Goal: Contribute content: Contribute content

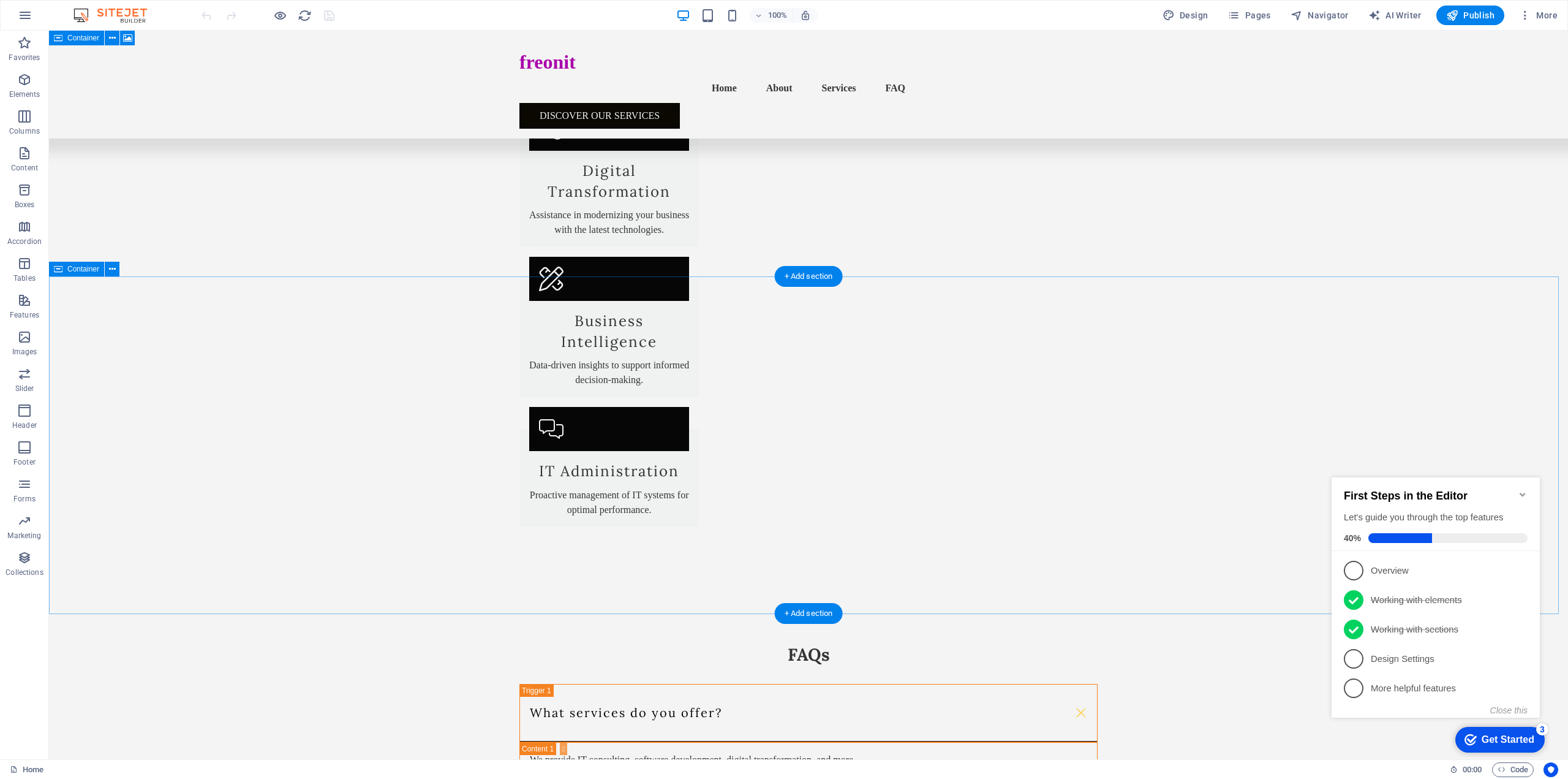
scroll to position [1704, 0]
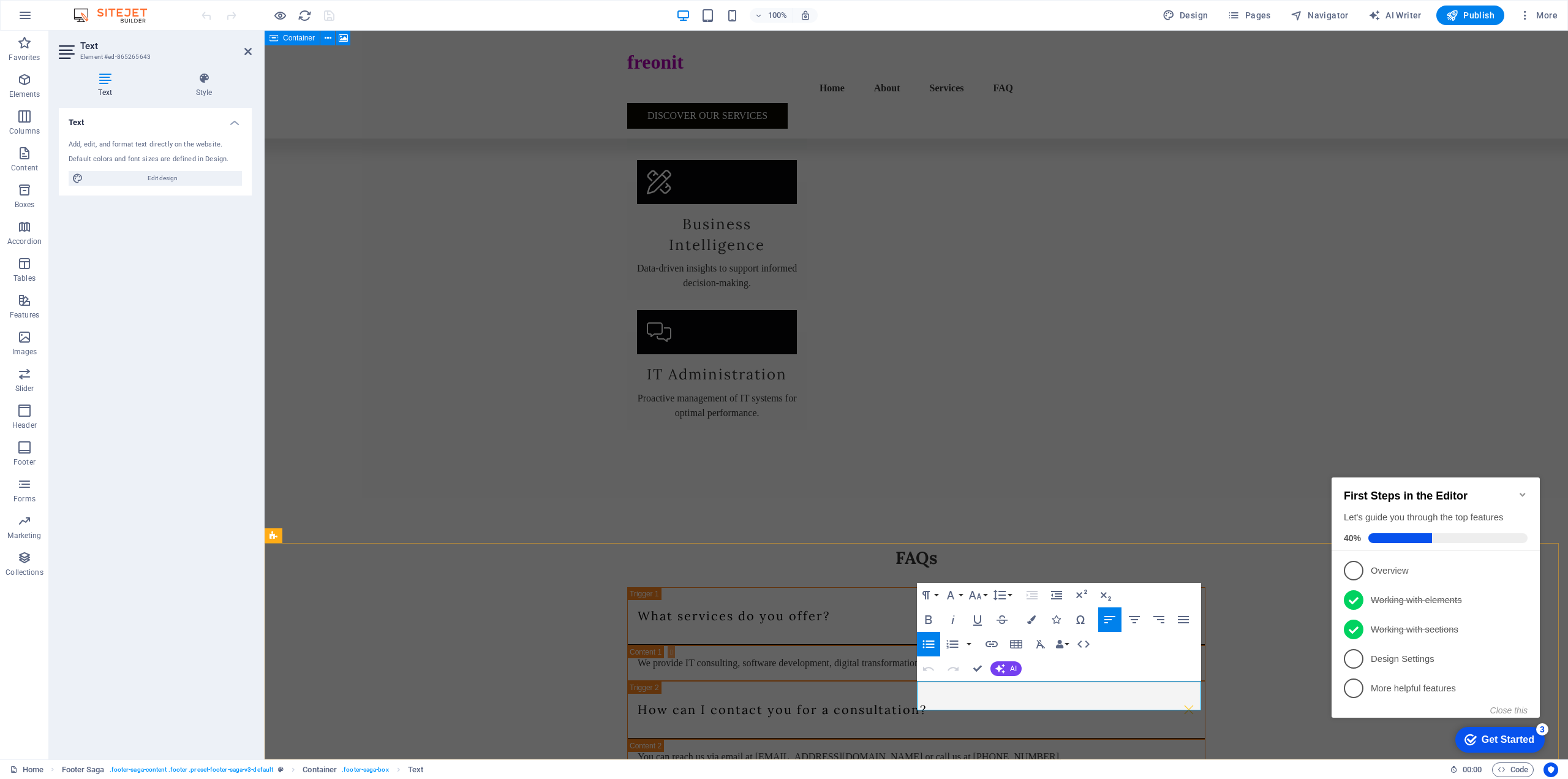
click at [945, 675] on icon "button" at bounding box center [946, 672] width 9 height 9
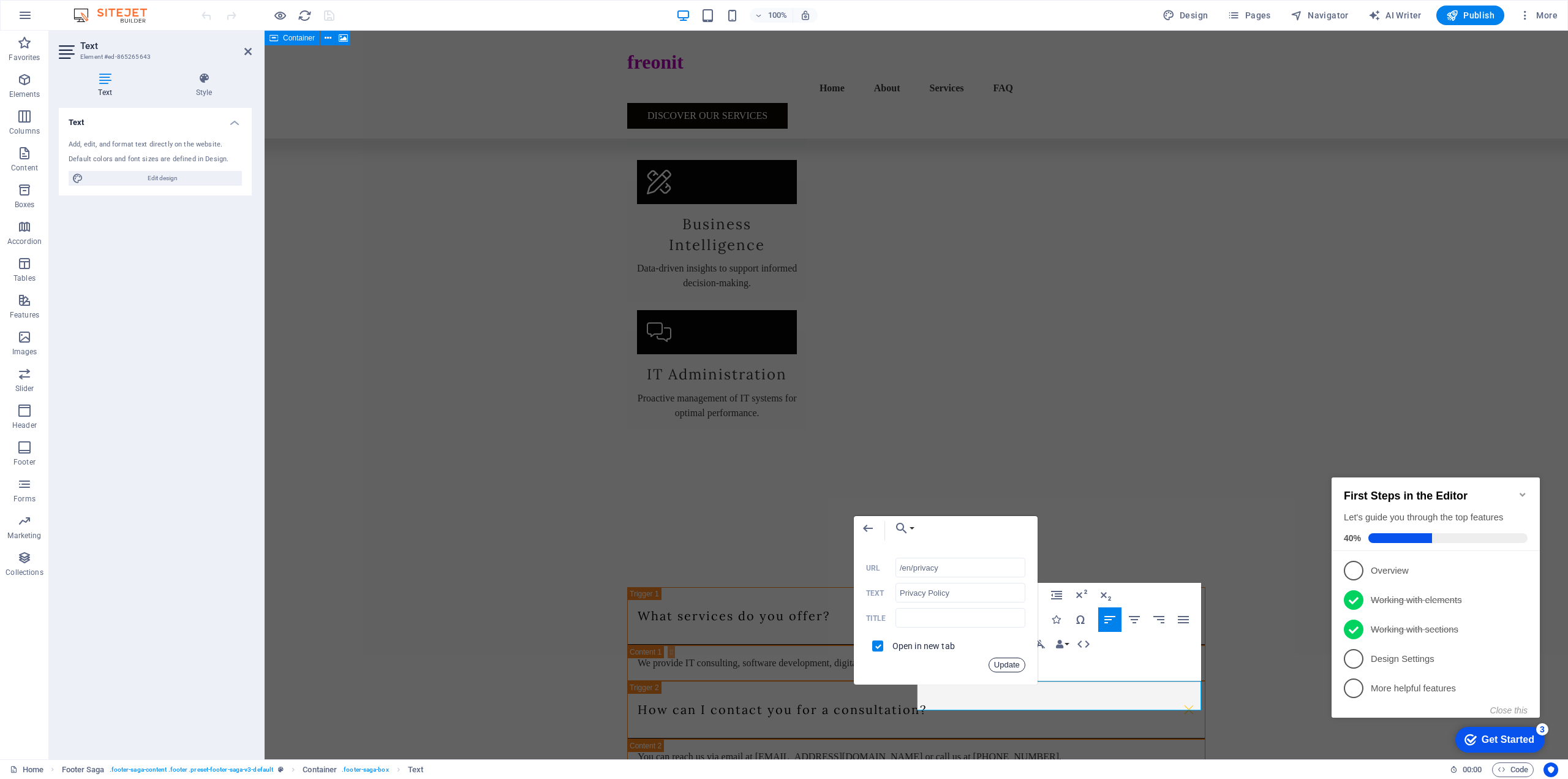
click at [996, 662] on button "Update" at bounding box center [1007, 665] width 37 height 15
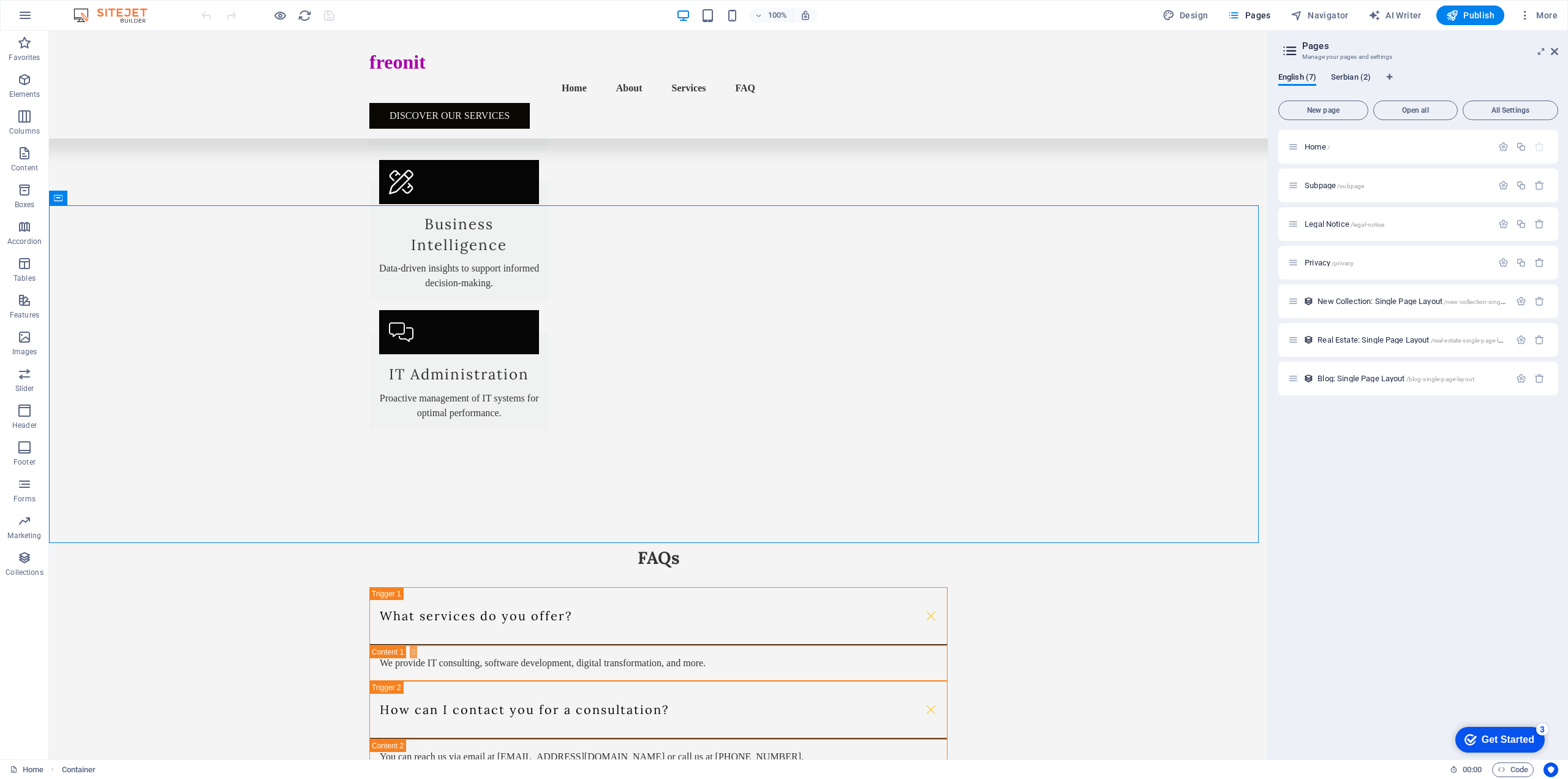
click at [1359, 78] on span "Serbian (2)" at bounding box center [1351, 78] width 40 height 17
click at [1323, 144] on span "Home /" at bounding box center [1317, 146] width 25 height 9
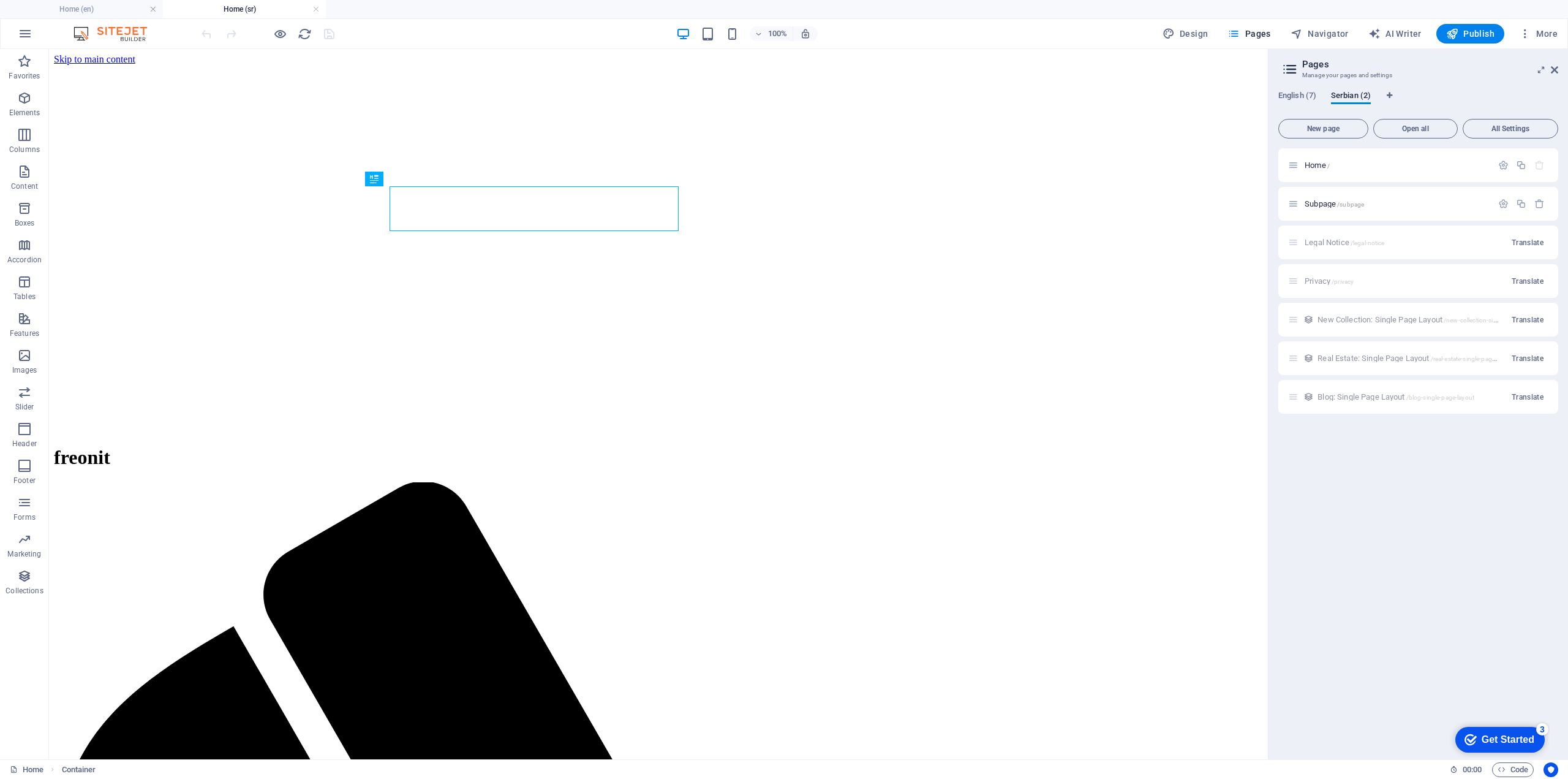
scroll to position [0, 0]
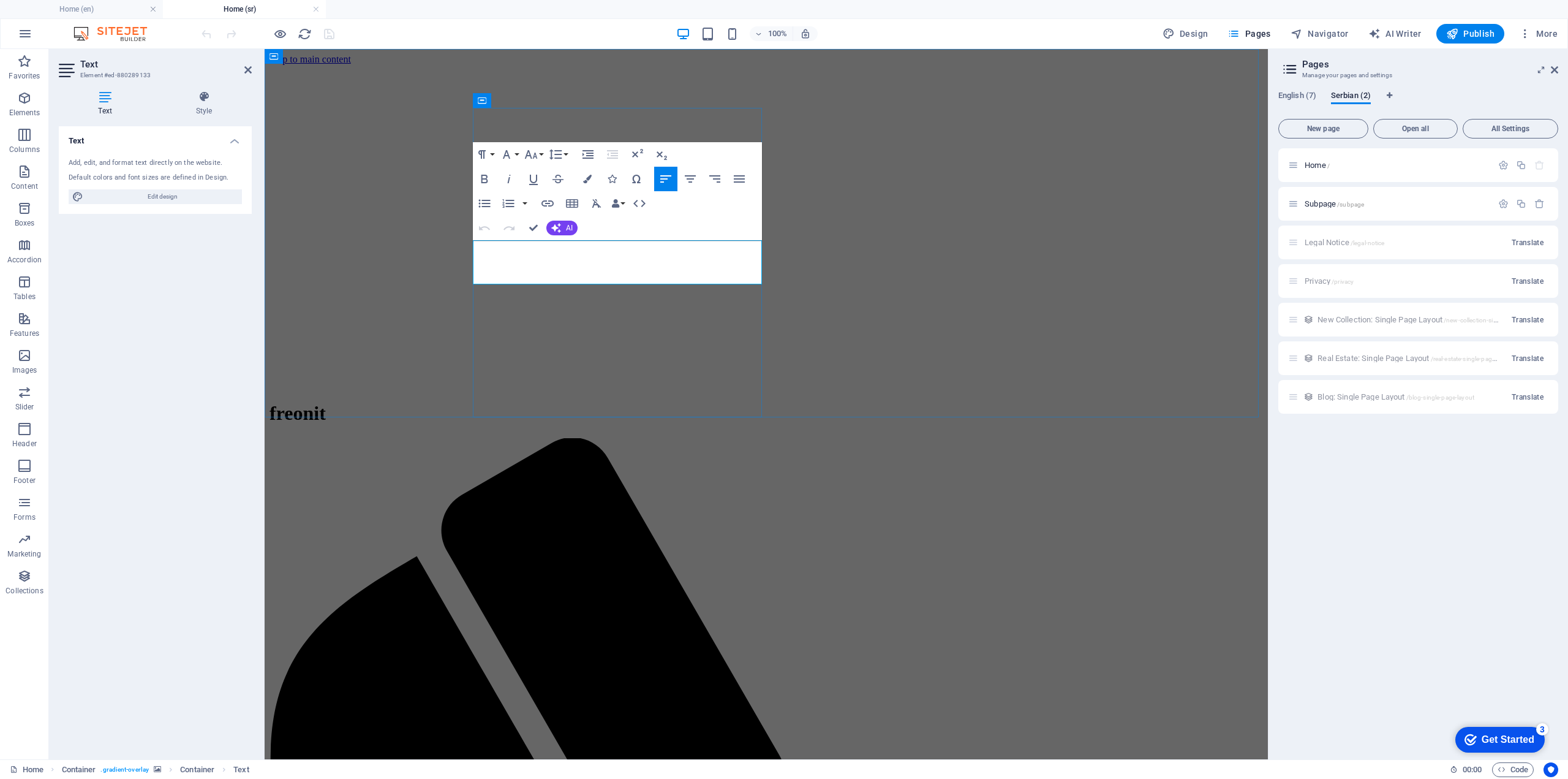
drag, startPoint x: 735, startPoint y: 276, endPoint x: 474, endPoint y: 251, distance: 262.2
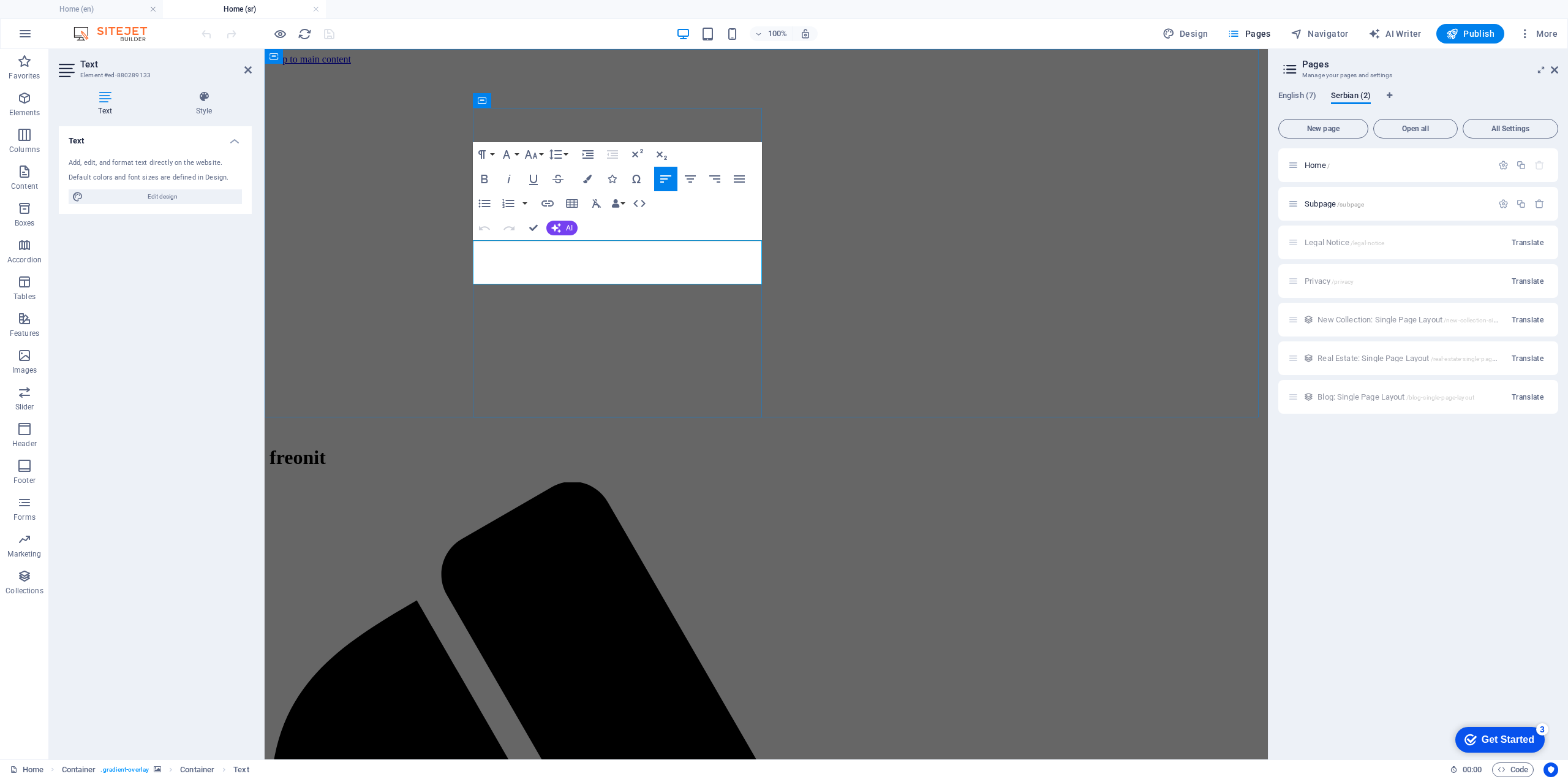
copy span "At Freonit, we specialize in cutting-edge IT consulting and software developmen…"
drag, startPoint x: 731, startPoint y: 274, endPoint x: 474, endPoint y: 249, distance: 258.2
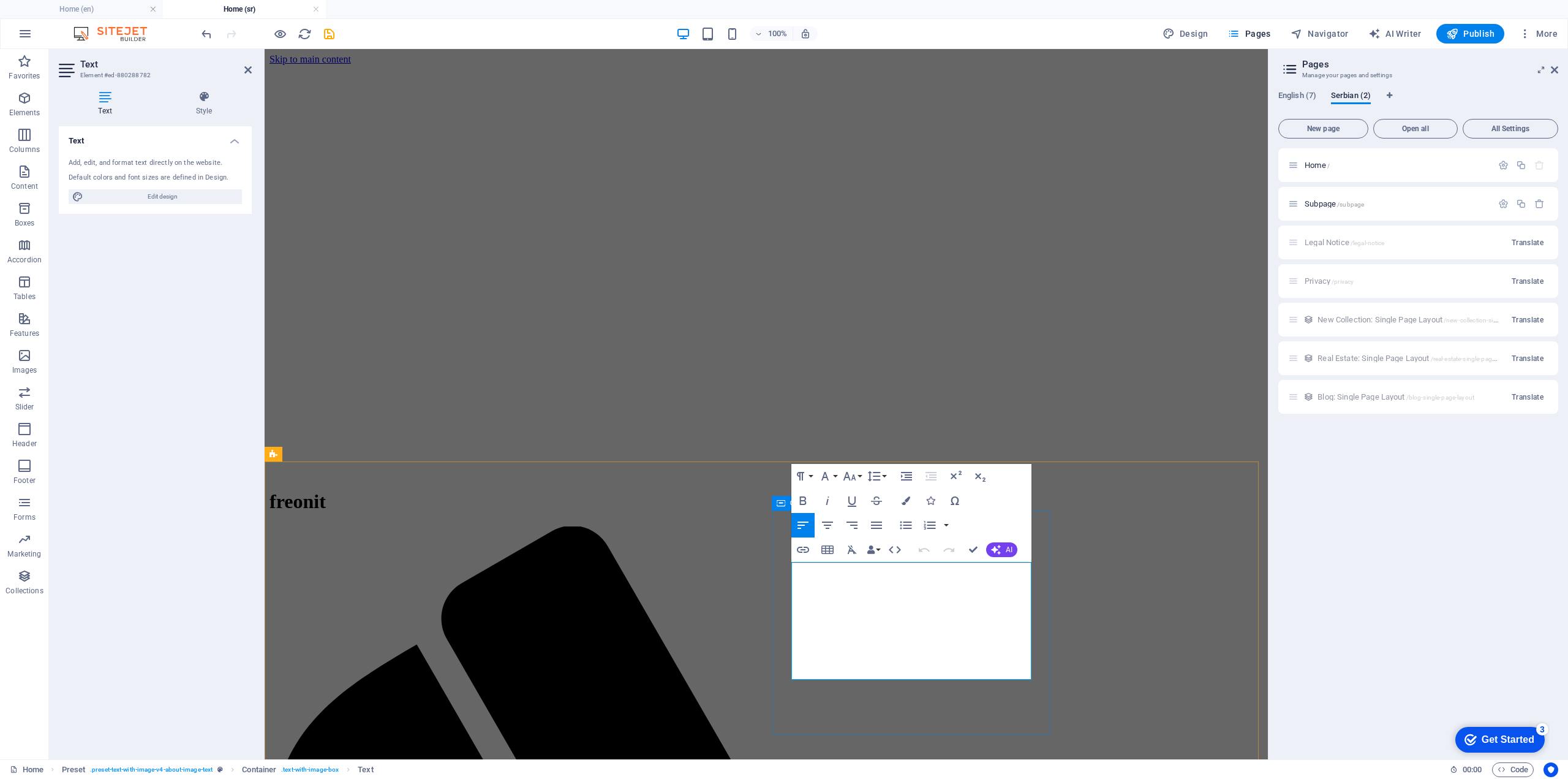
drag, startPoint x: 1012, startPoint y: 672, endPoint x: 787, endPoint y: 566, distance: 248.7
copy span "Freonit is a leading provider of IT consulting and software development service…"
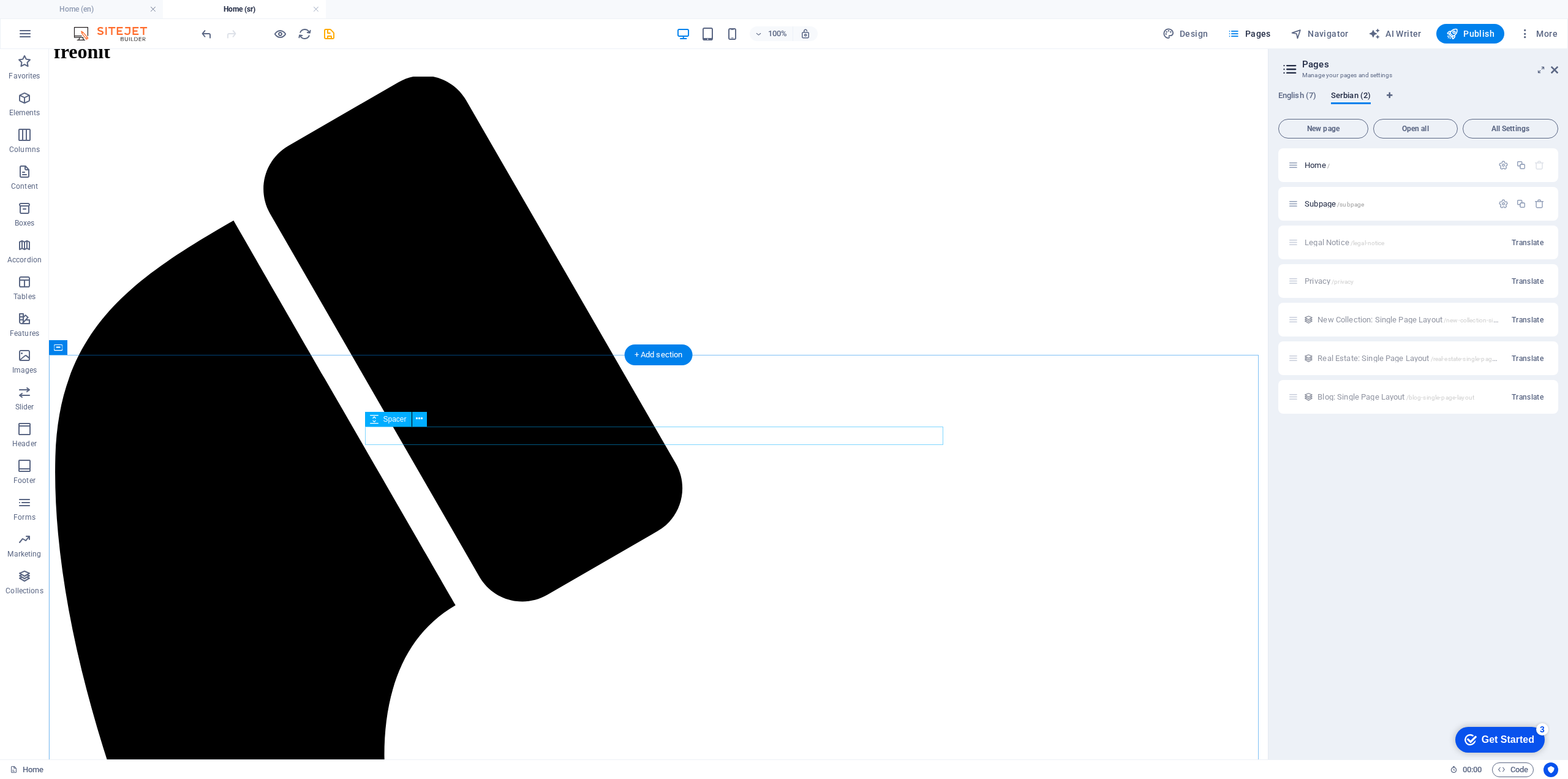
scroll to position [429, 0]
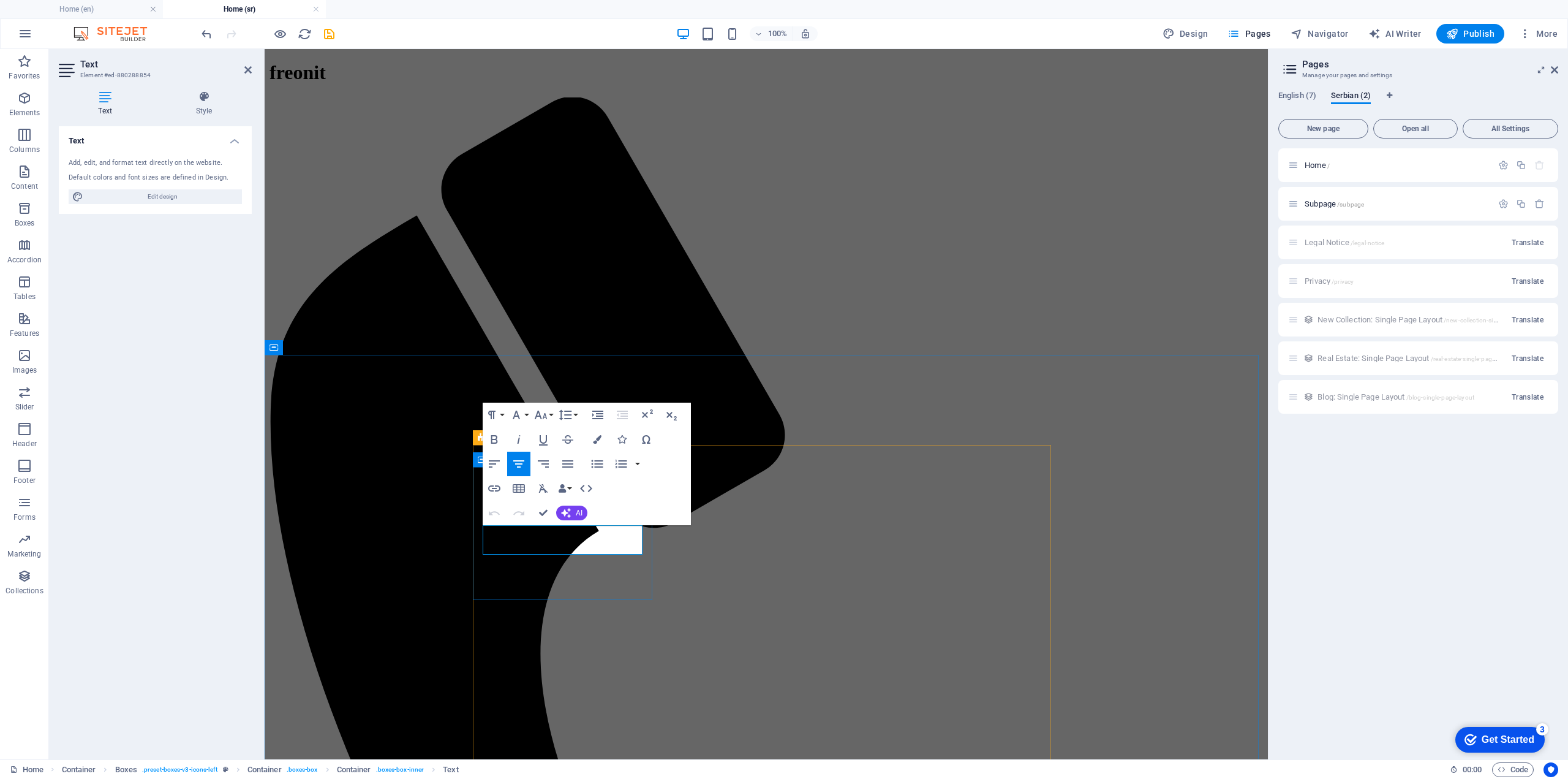
drag, startPoint x: 635, startPoint y: 548, endPoint x: 482, endPoint y: 533, distance: 153.7
copy p "Comprehensive strategies and insights to enhance IT operations"
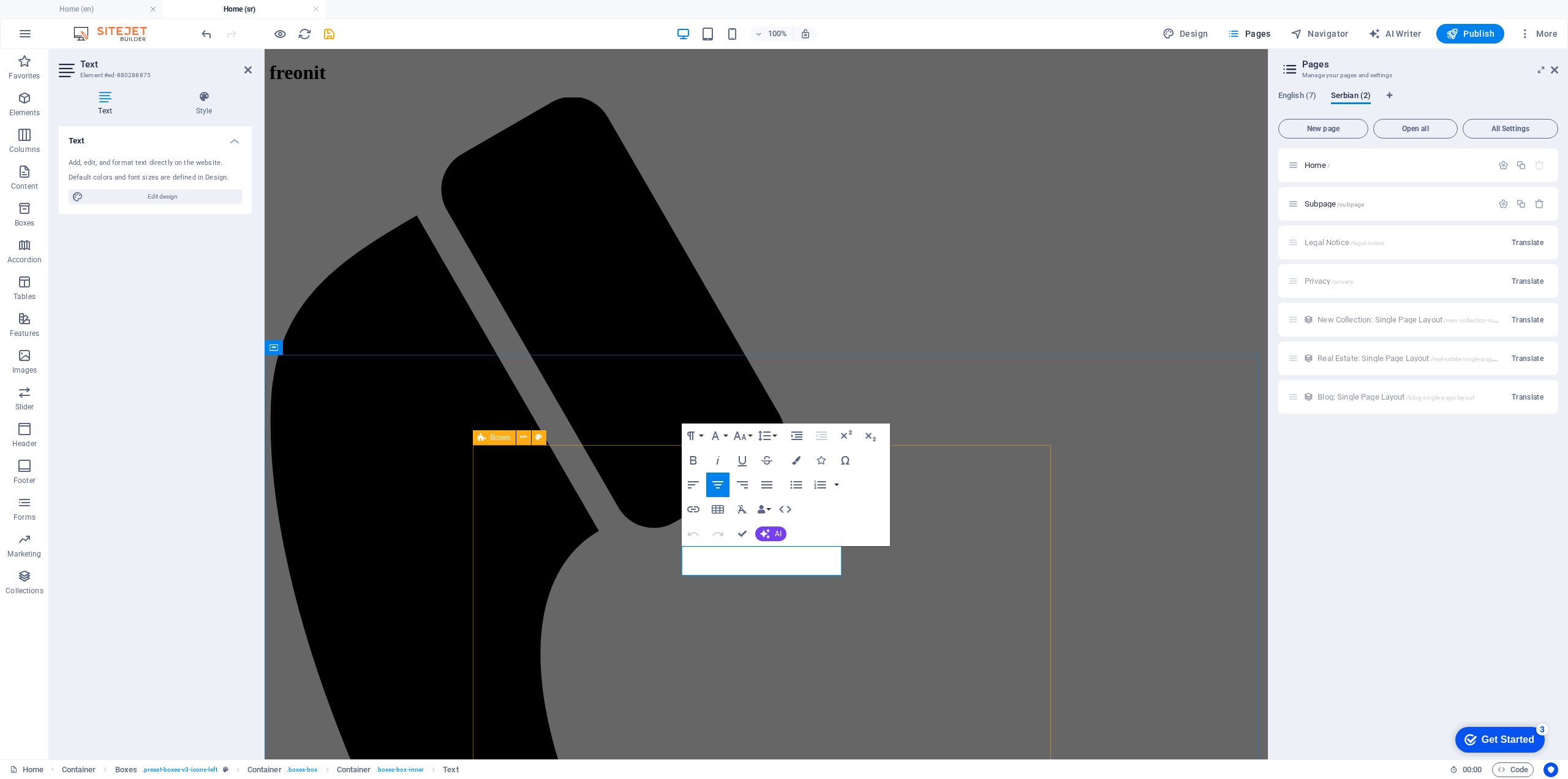
drag, startPoint x: 837, startPoint y: 568, endPoint x: 671, endPoint y: 555, distance: 166.5
copy p "Custom software solutions designed to meet your unique business needs"
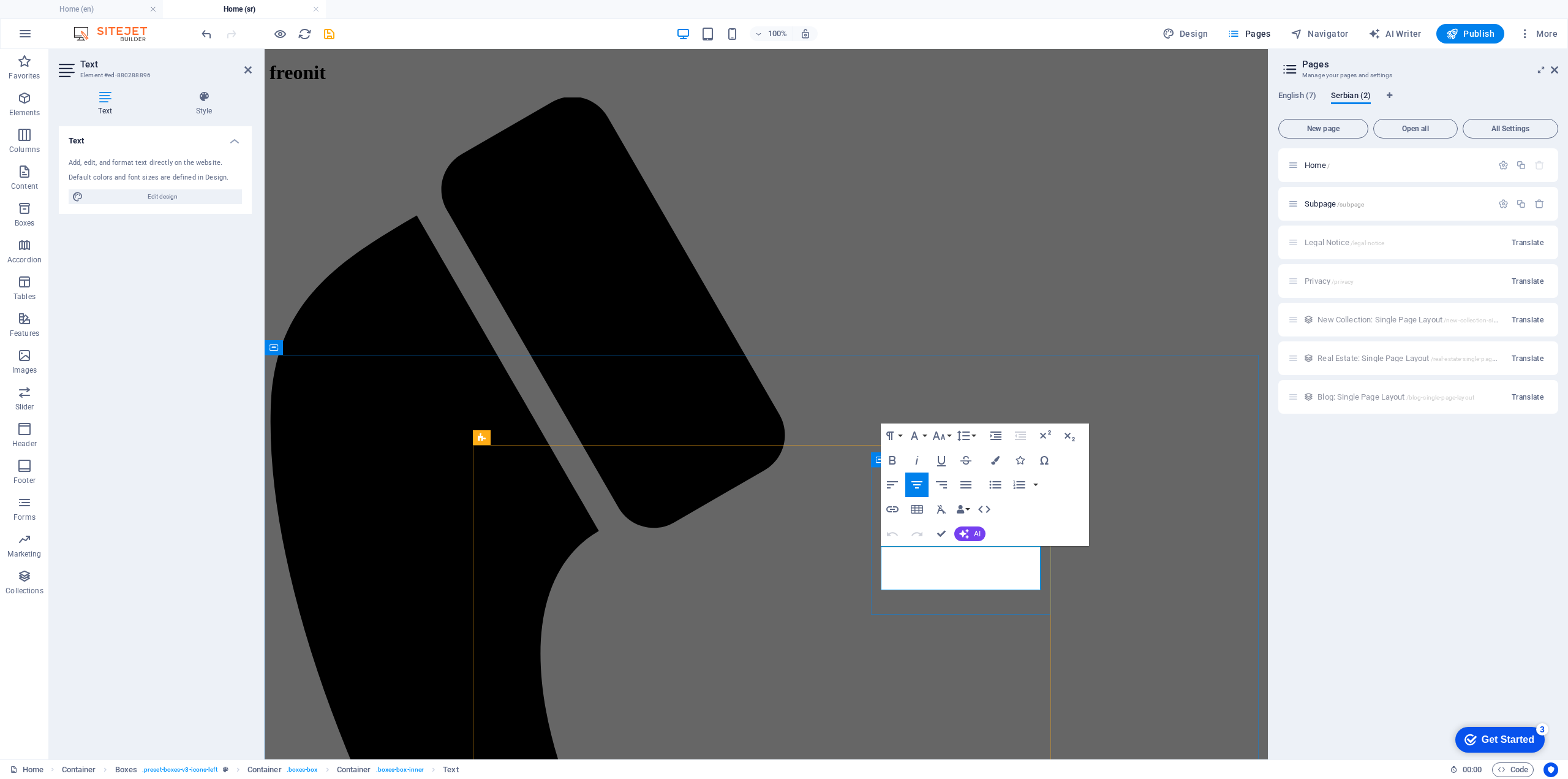
drag, startPoint x: 994, startPoint y: 584, endPoint x: 884, endPoint y: 553, distance: 114.3
copy p "Assistance in modernizing your business with the latest technologies."
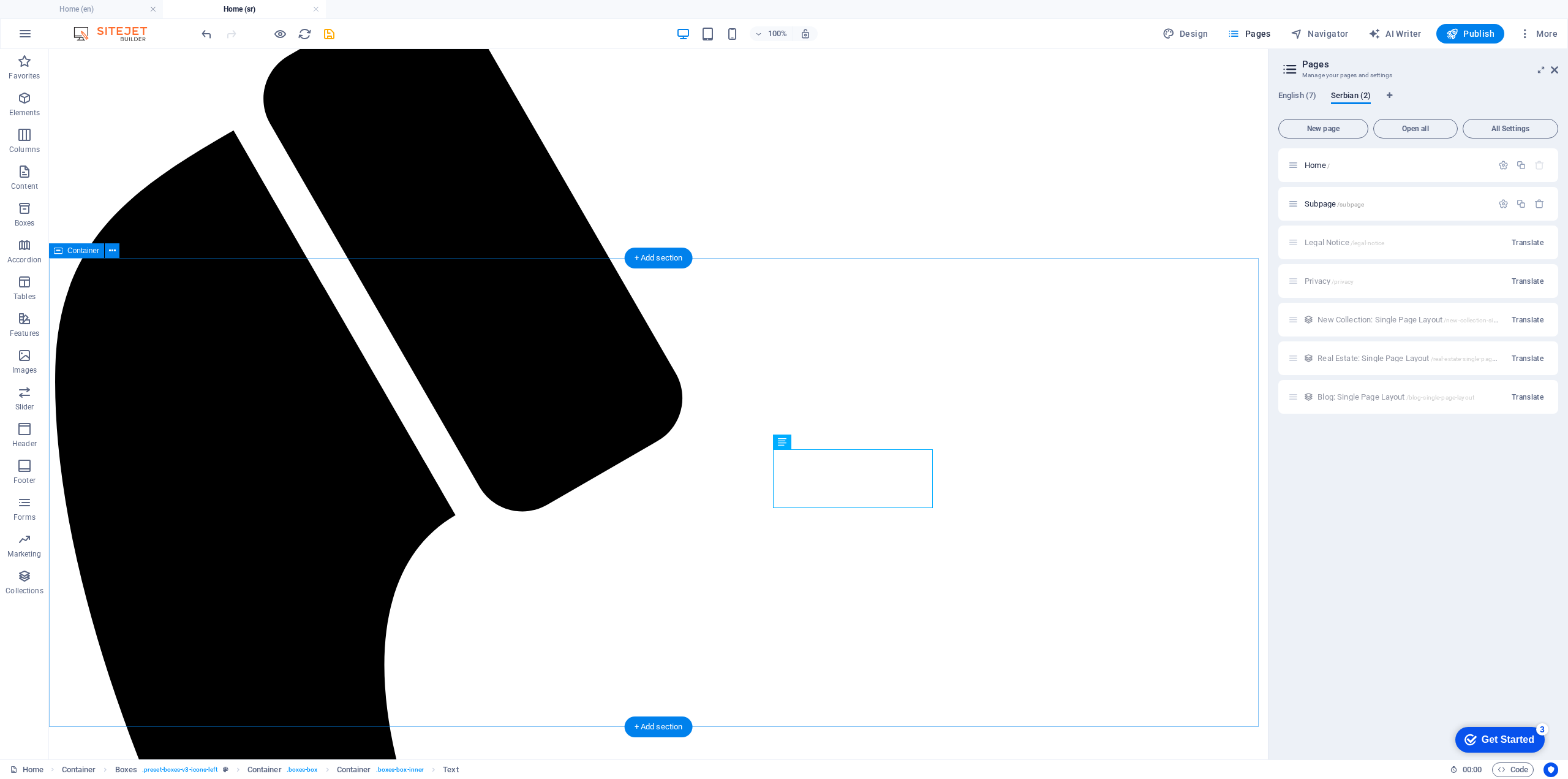
scroll to position [552, 0]
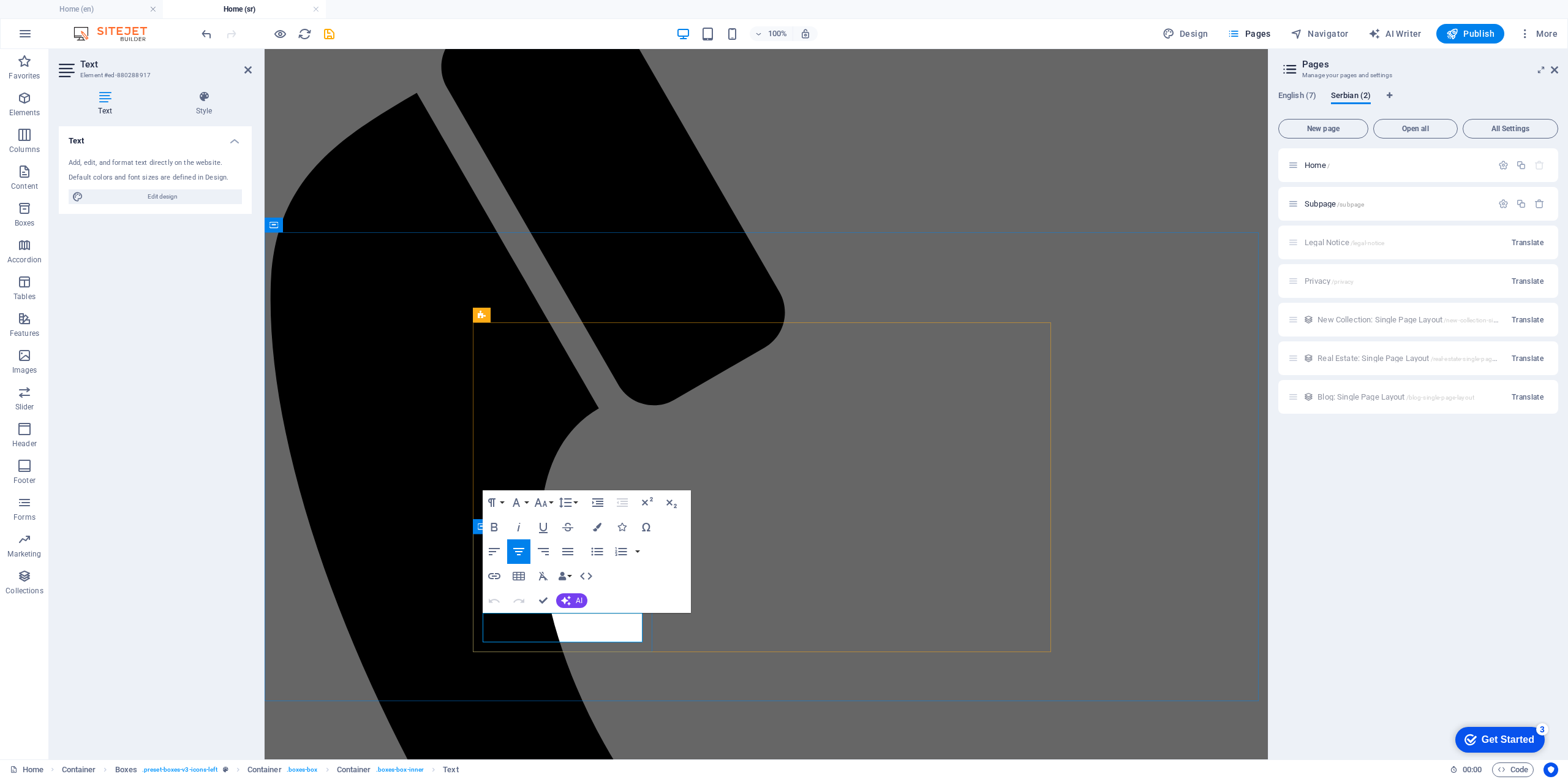
drag, startPoint x: 625, startPoint y: 638, endPoint x: 490, endPoint y: 616, distance: 136.8
copy p "Data-driven insights to support informed decision-making."
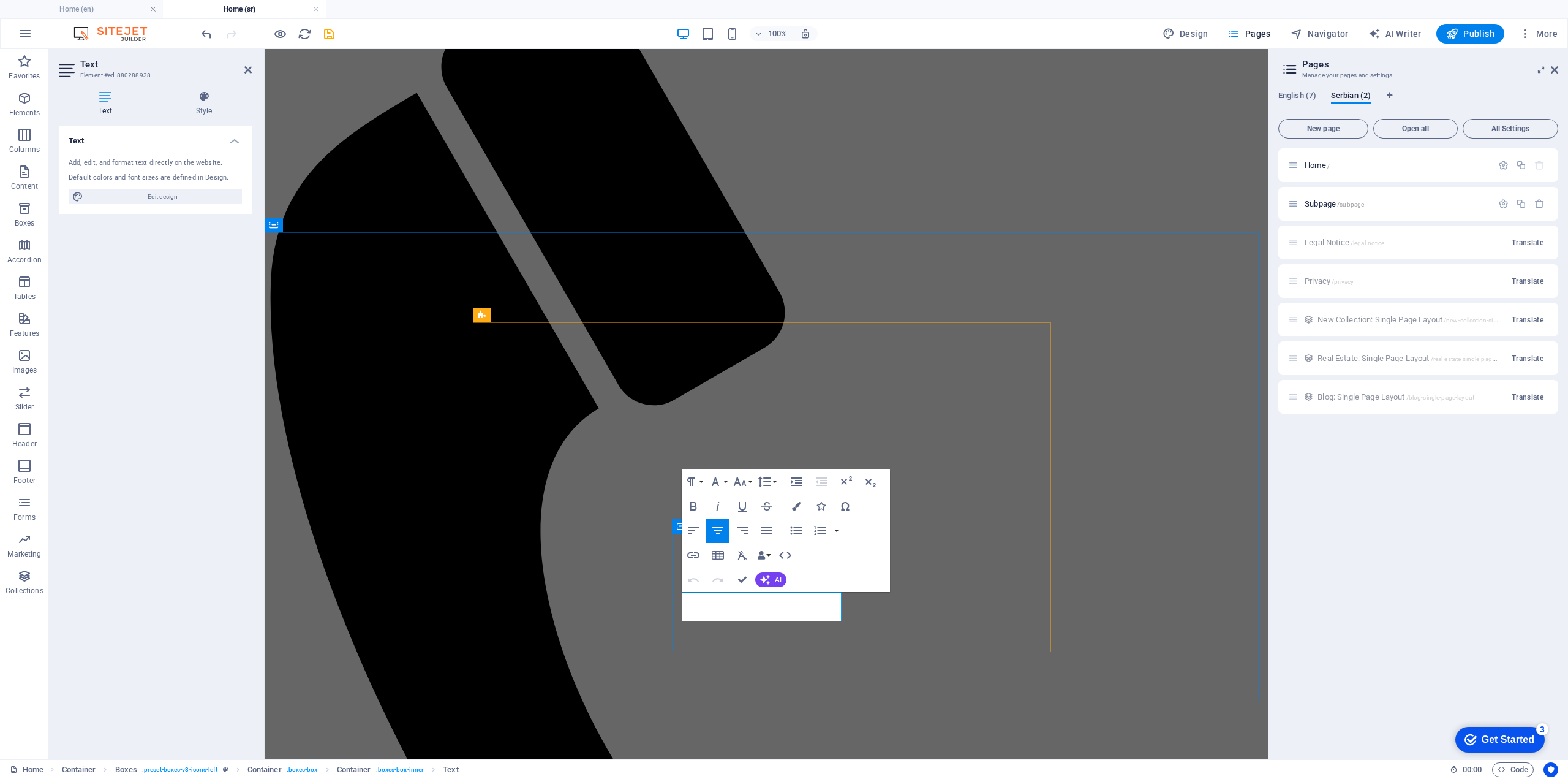
drag, startPoint x: 834, startPoint y: 614, endPoint x: 684, endPoint y: 598, distance: 150.9
copy p "Proactive management of IT systems for optimal performance."
drag, startPoint x: 733, startPoint y: 598, endPoint x: 677, endPoint y: 599, distance: 56.0
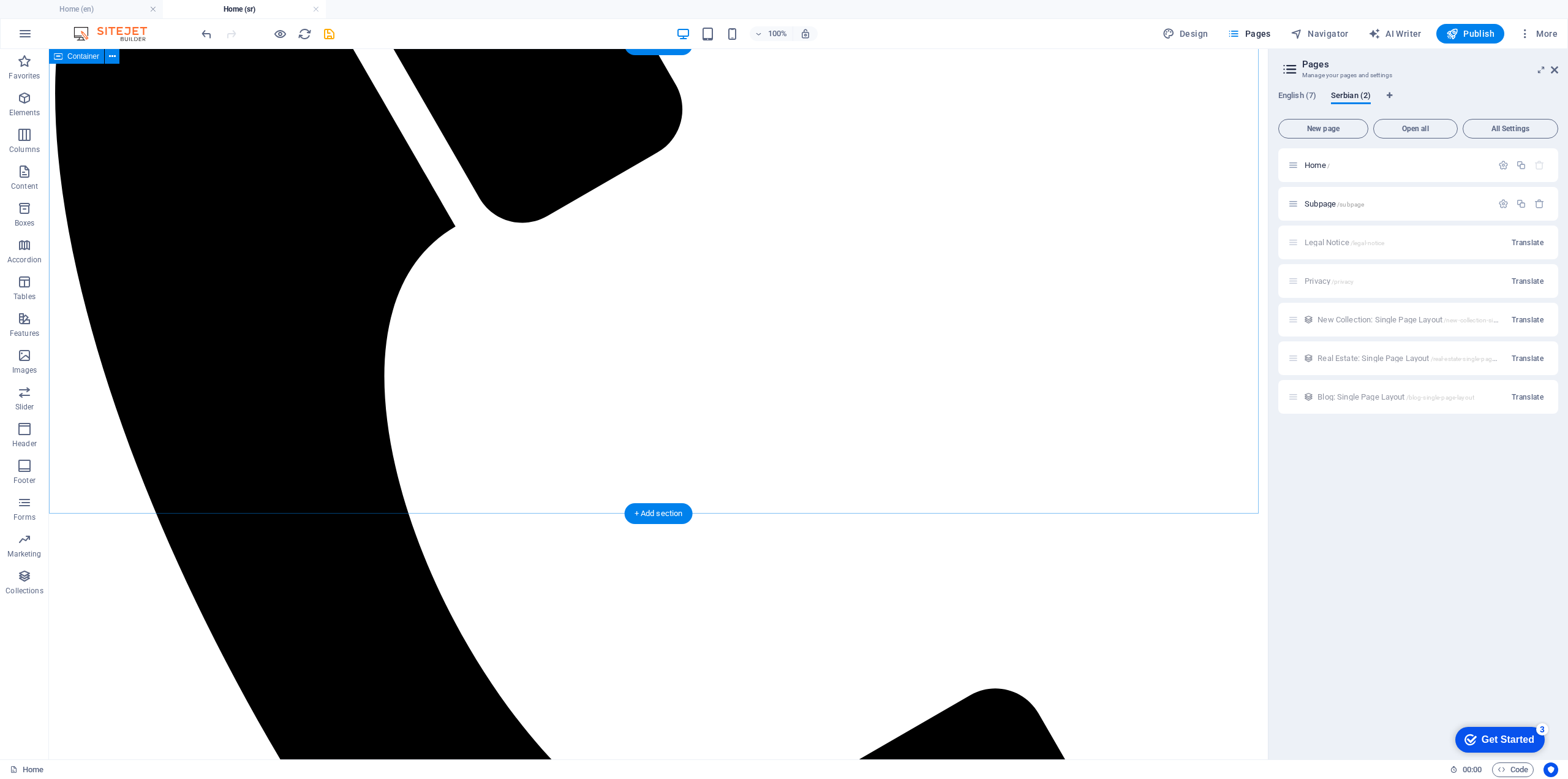
scroll to position [980, 0]
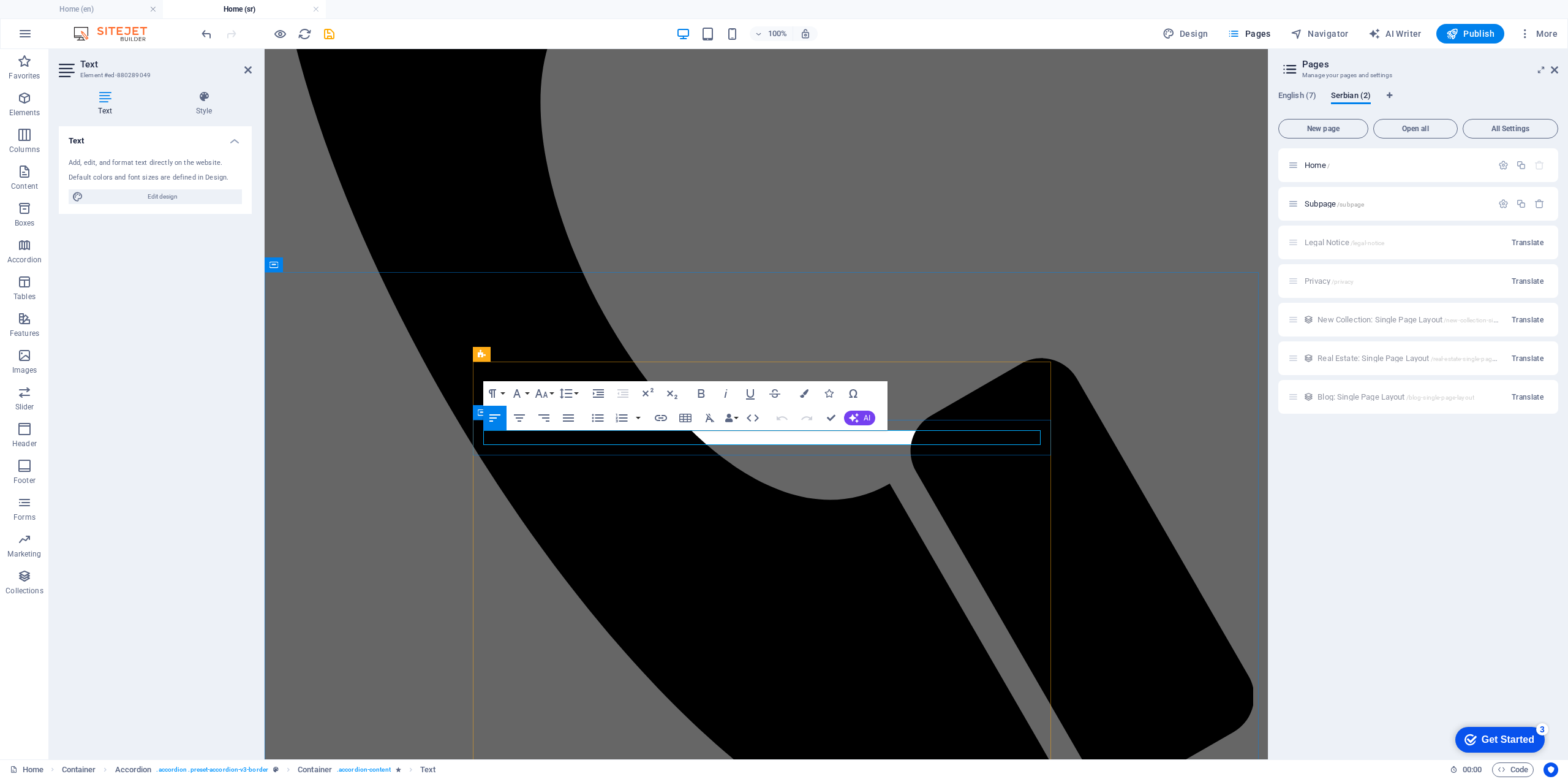
drag, startPoint x: 532, startPoint y: 440, endPoint x: 479, endPoint y: 439, distance: 53.0
drag, startPoint x: 827, startPoint y: 440, endPoint x: 867, endPoint y: 439, distance: 40.0
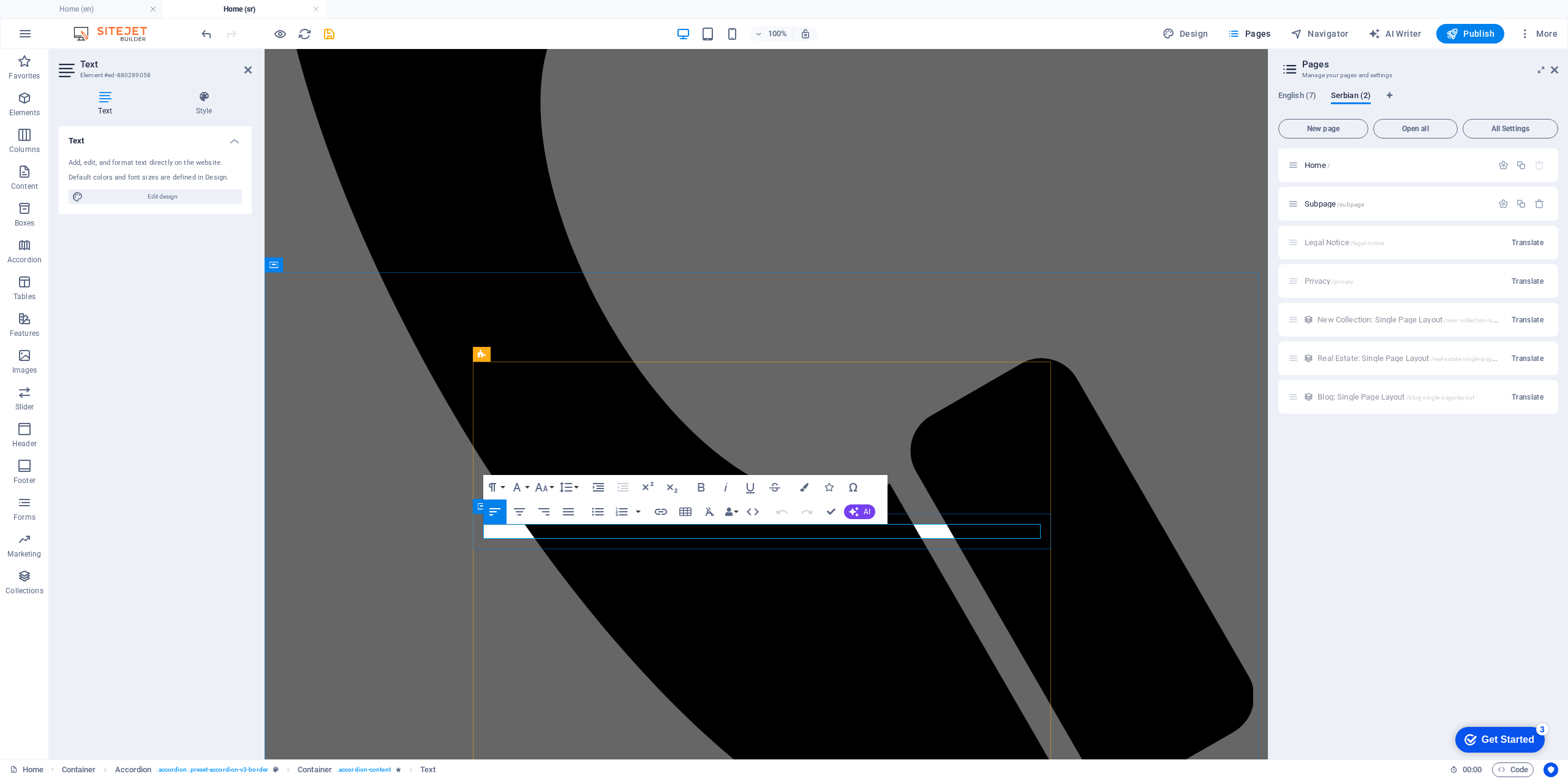
drag, startPoint x: 613, startPoint y: 531, endPoint x: 481, endPoint y: 528, distance: 132.0
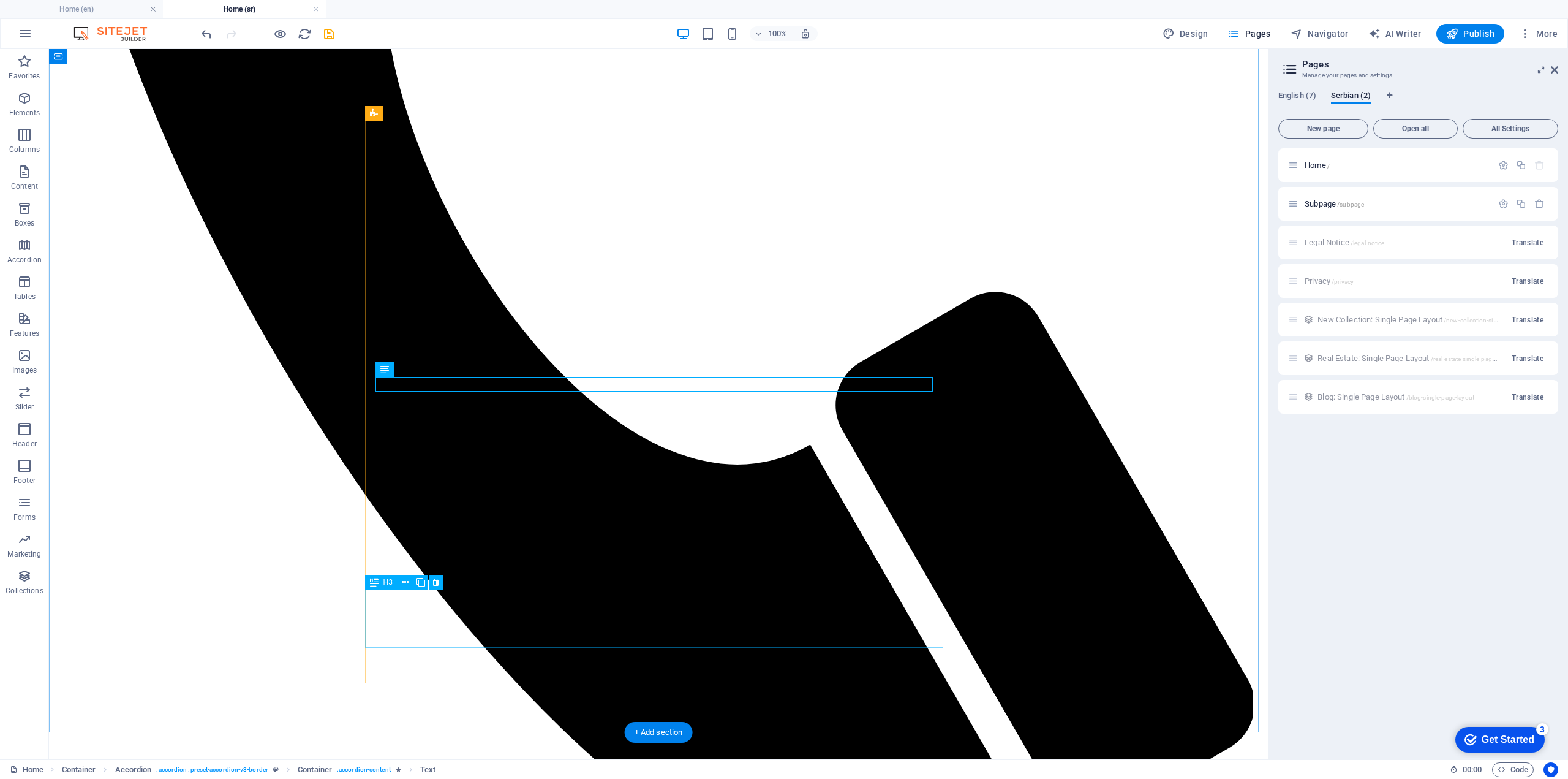
scroll to position [1226, 0]
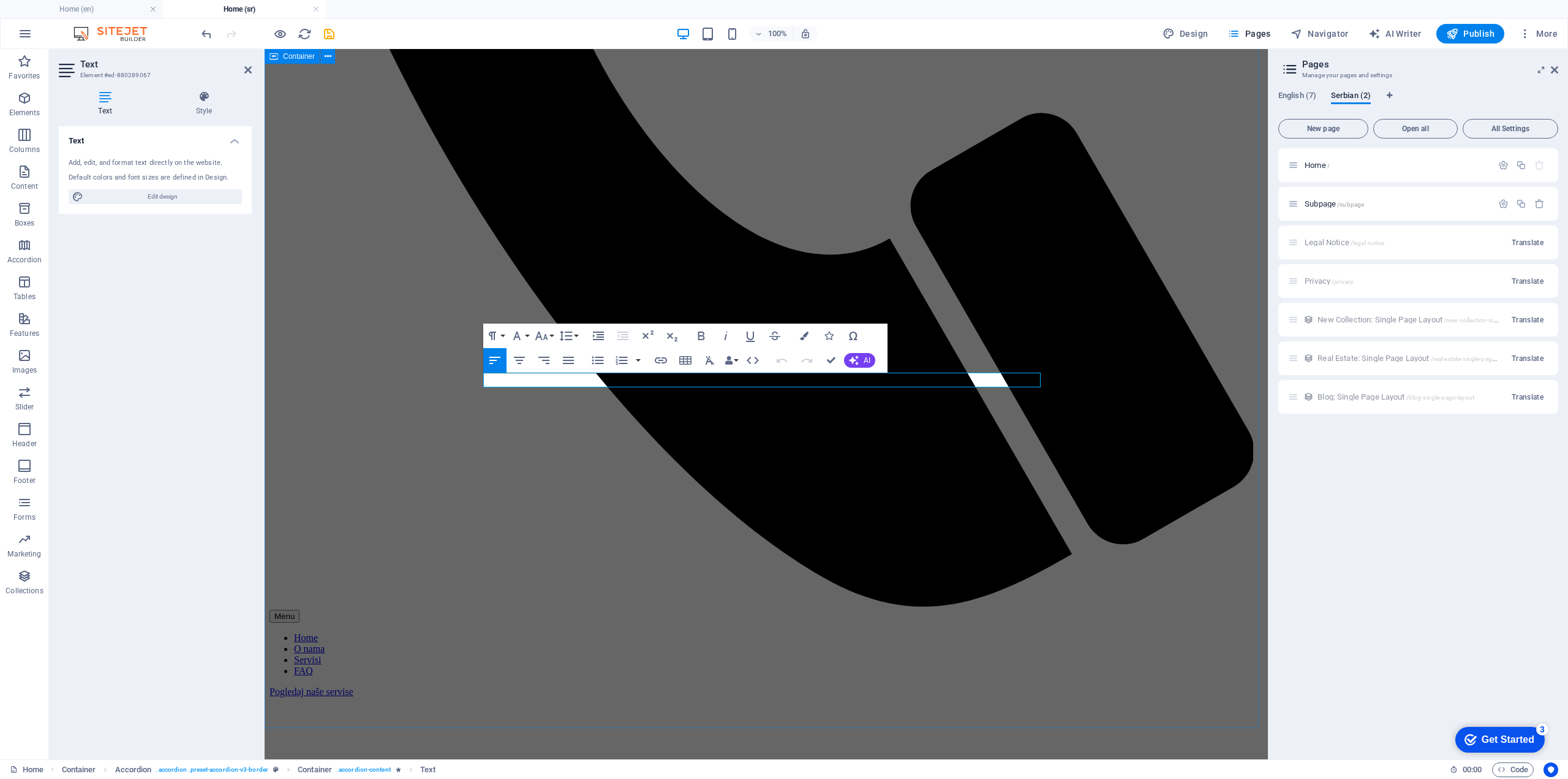
drag, startPoint x: 800, startPoint y: 382, endPoint x: 443, endPoint y: 381, distance: 357.0
copy p "Yes, we cater to businesses ranging from startups to large enterprises."
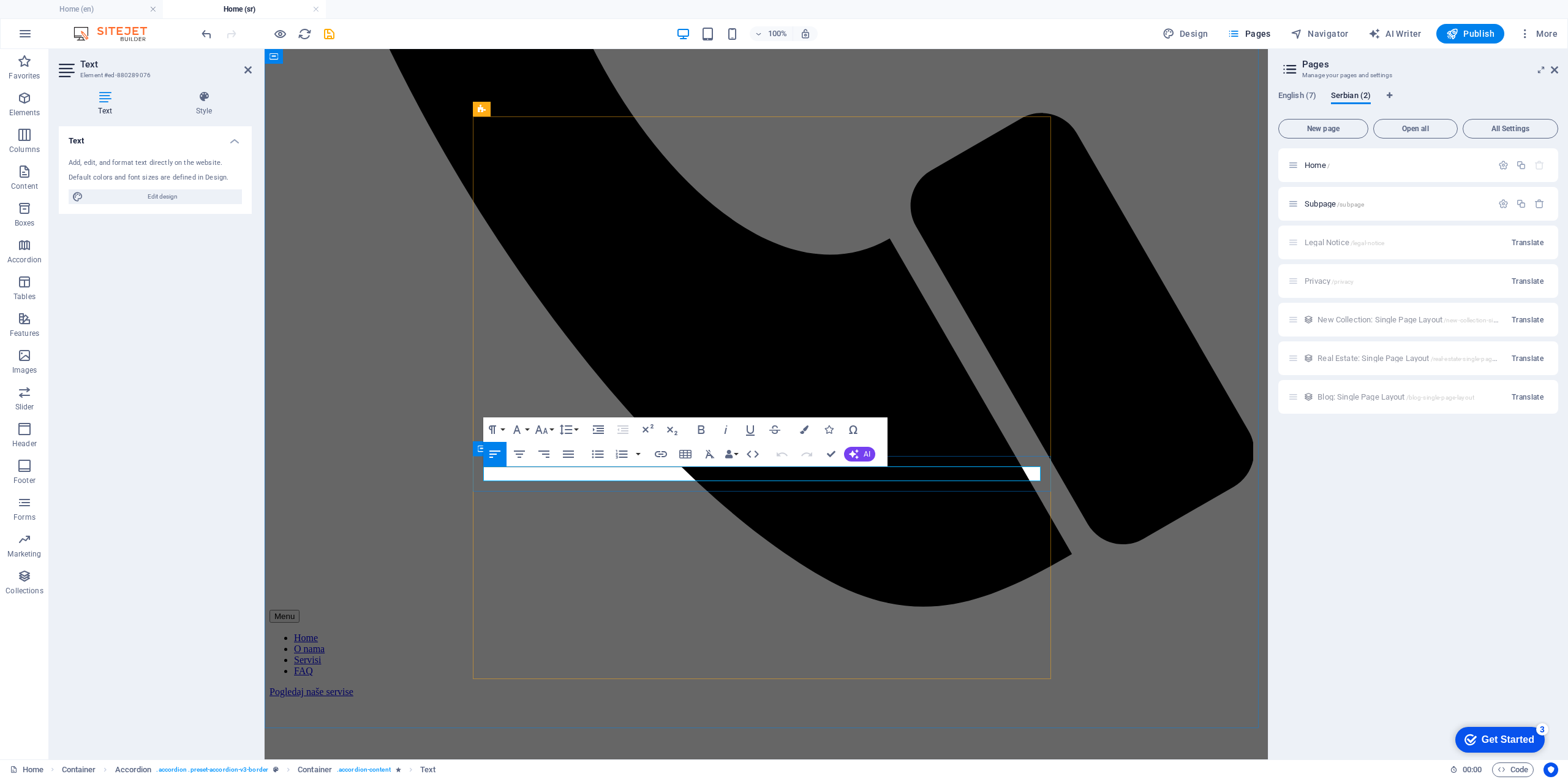
drag, startPoint x: 845, startPoint y: 474, endPoint x: 472, endPoint y: 474, distance: 373.0
copy p "We assess your current systems and develop a tailored strategy for modernizatio…"
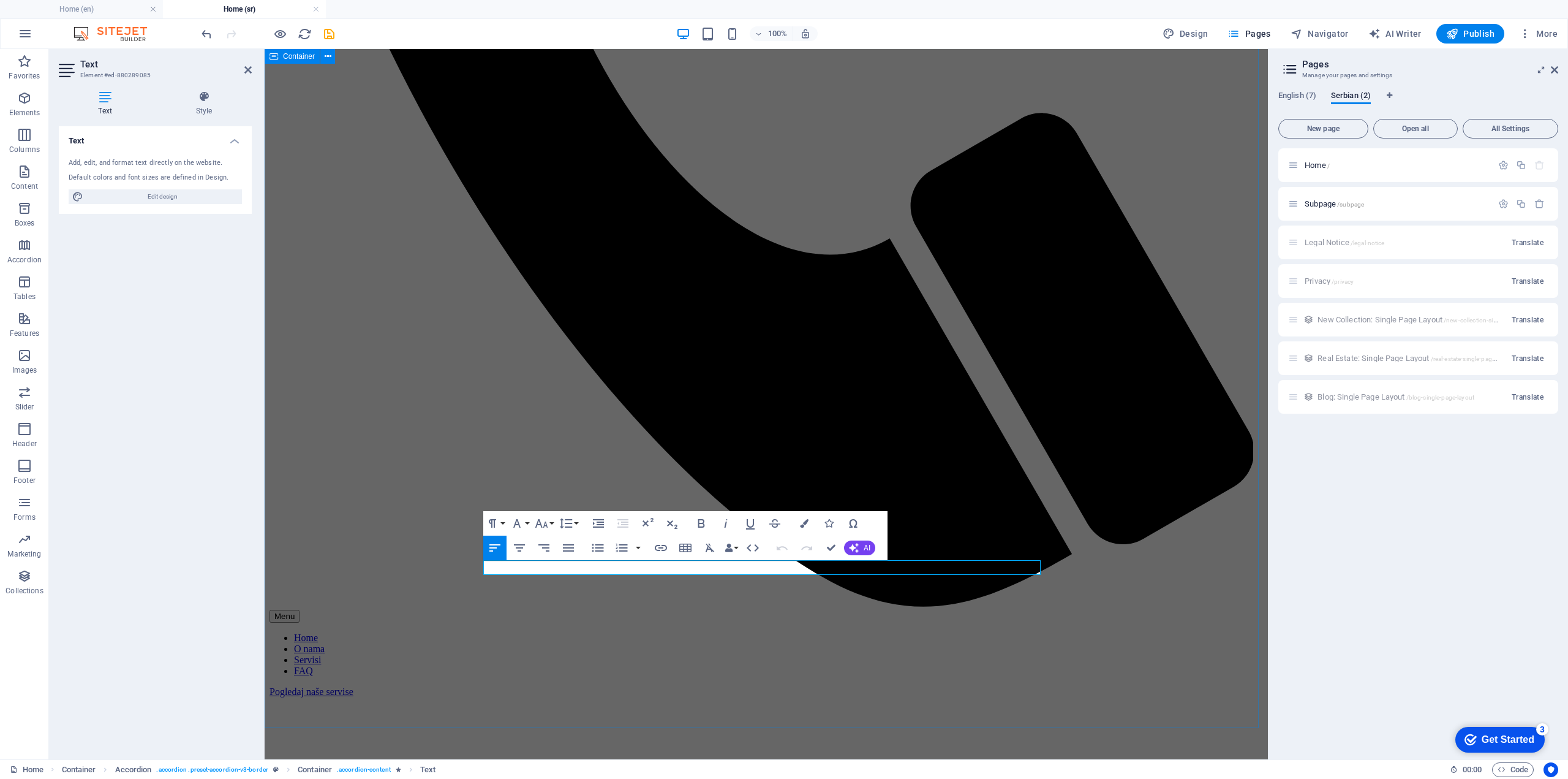
drag, startPoint x: 862, startPoint y: 571, endPoint x: 469, endPoint y: 558, distance: 393.2
copy p "We follow industry best practices and maintain a quality assurance process."
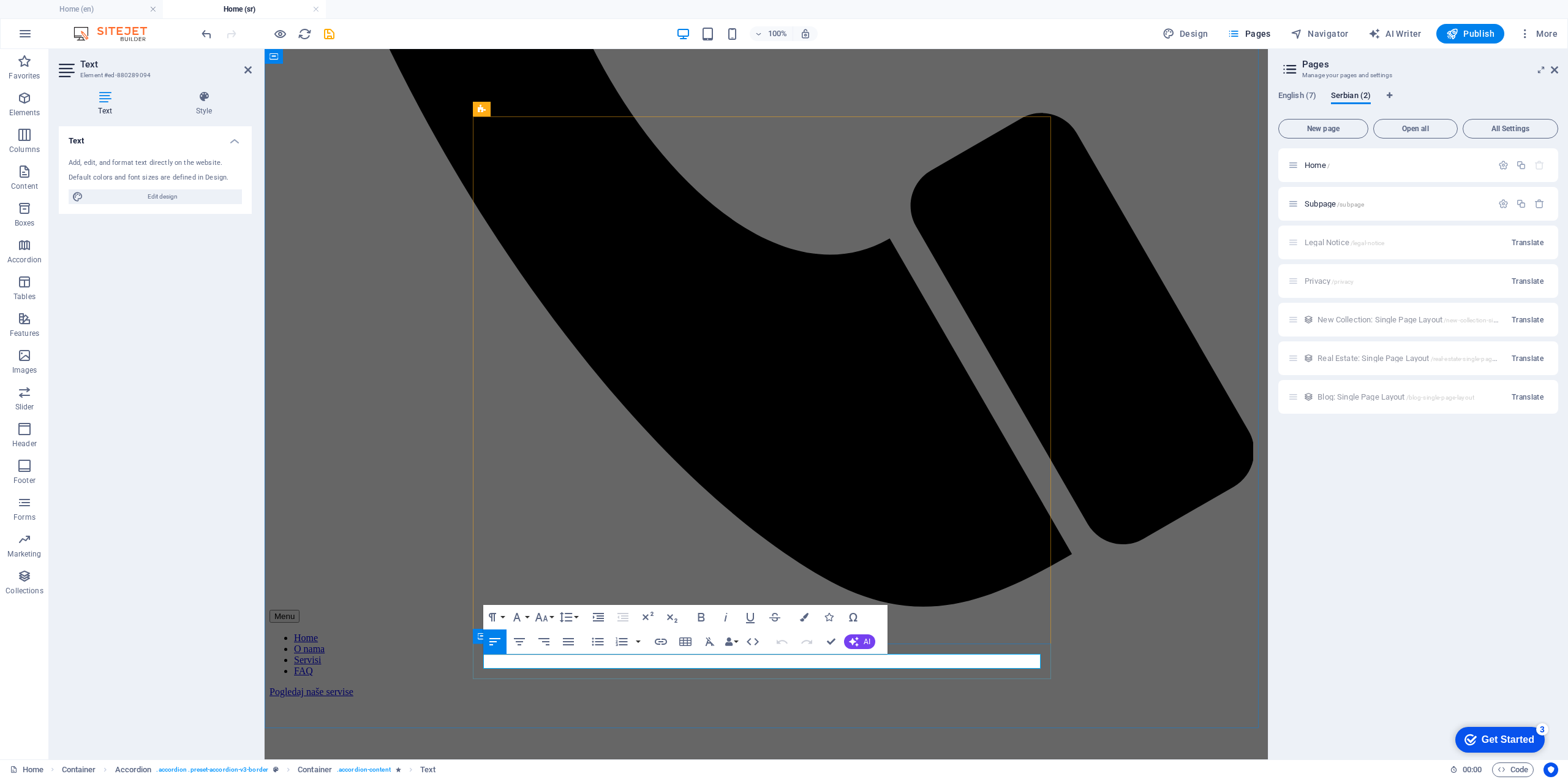
drag, startPoint x: 798, startPoint y: 665, endPoint x: 477, endPoint y: 667, distance: 321.0
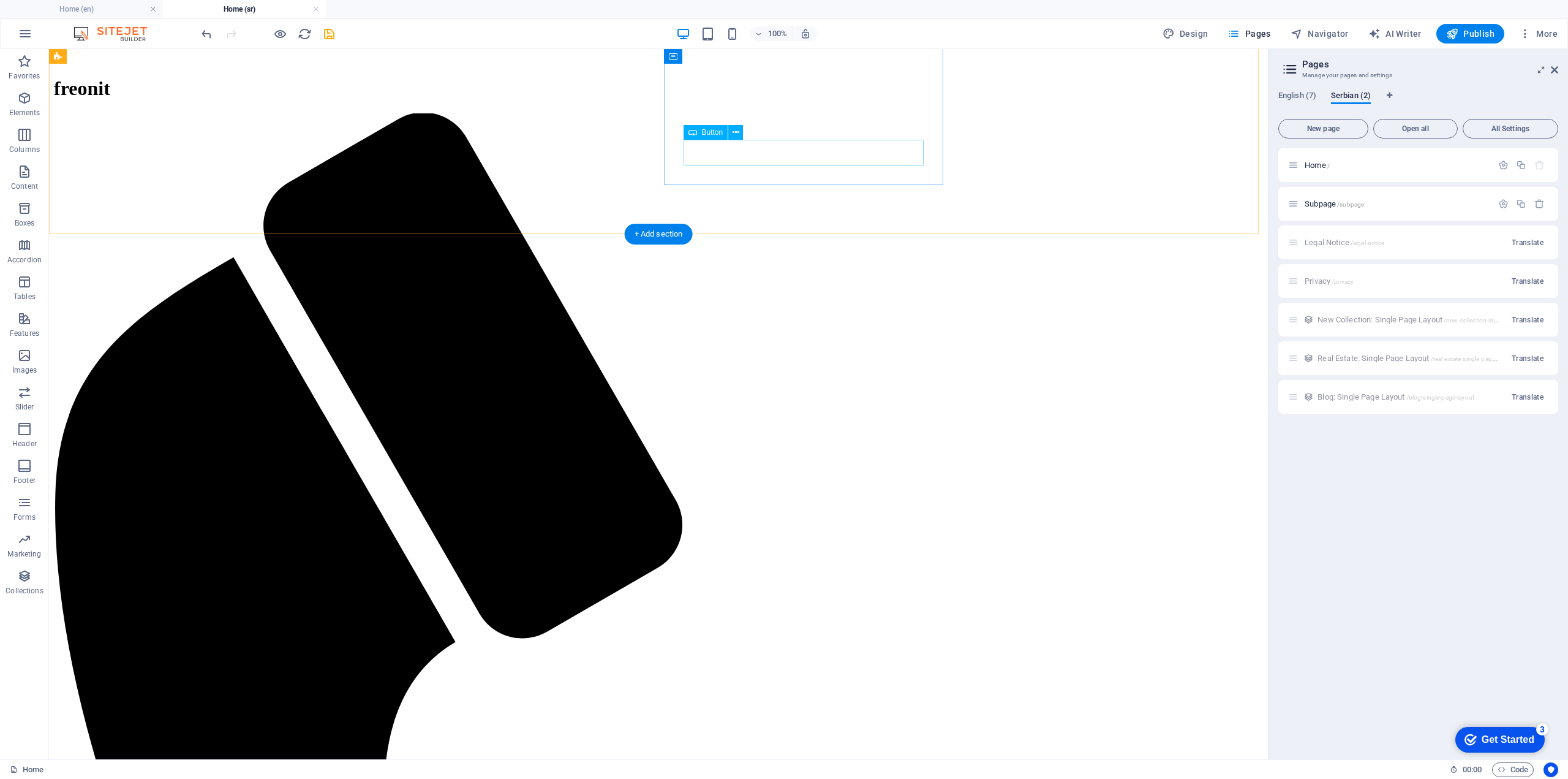
scroll to position [400, 0]
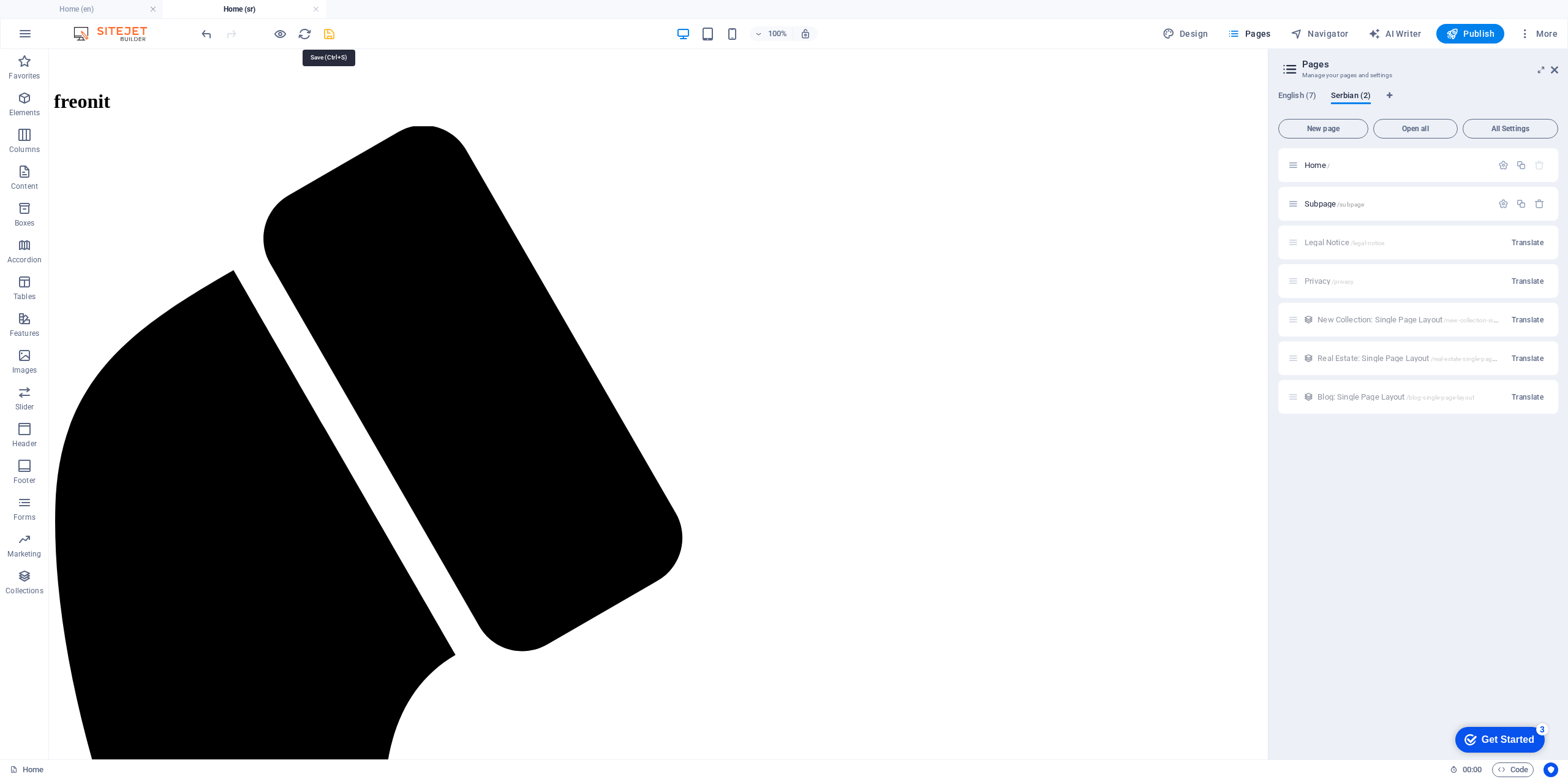
click at [330, 33] on icon "save" at bounding box center [329, 34] width 14 height 14
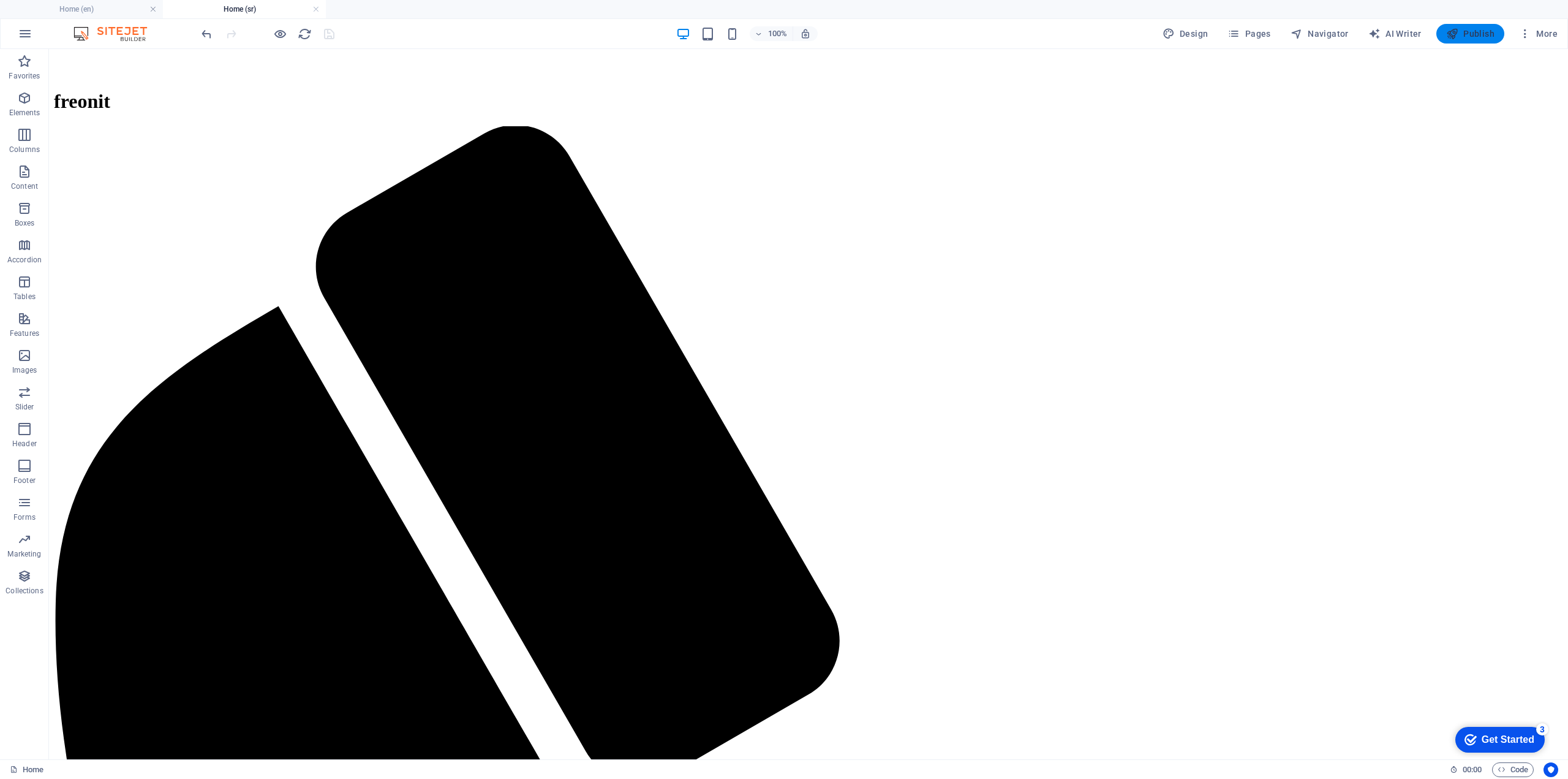
click at [1482, 35] on span "Publish" at bounding box center [1470, 34] width 48 height 12
